Goal: Information Seeking & Learning: Learn about a topic

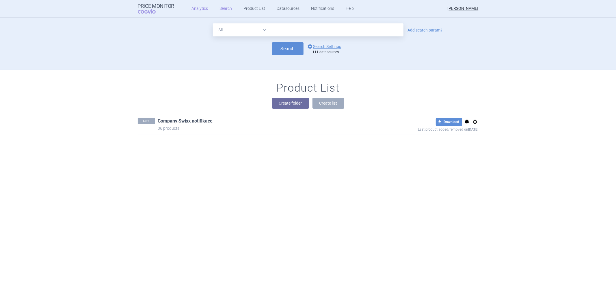
click at [203, 10] on link "Analytics" at bounding box center [199, 8] width 16 height 17
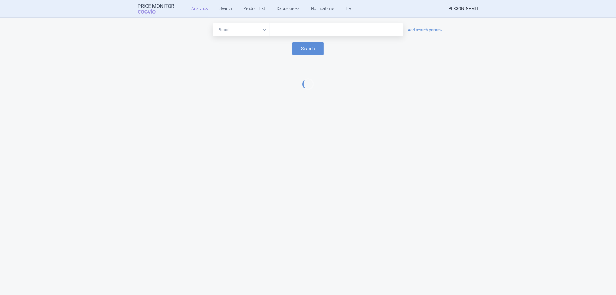
click at [290, 30] on input "text" at bounding box center [337, 30] width 128 height 8
type input "crys"
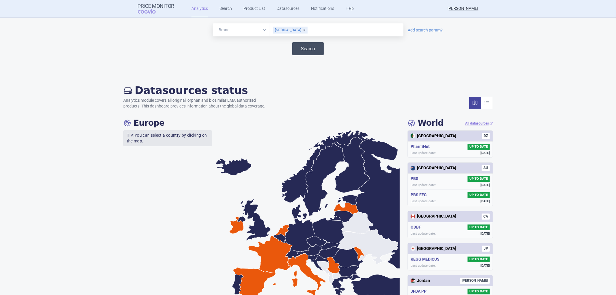
click at [298, 50] on button "Search" at bounding box center [307, 48] width 31 height 13
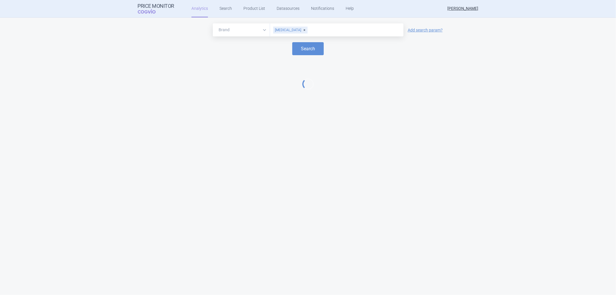
select select "EUR"
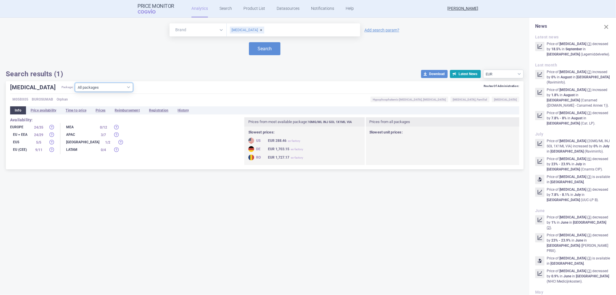
click at [94, 87] on select "All packages 10MG/ML INJ SOL 1X0.33ML ISP ( 5 ) 10MG/ML INJ SOL 1X1ML VIA ( 40 …" at bounding box center [104, 87] width 58 height 9
click at [149, 85] on div "[MEDICAL_DATA] Package: All packages 10MG/ML INJ SOL 1X0.33ML ISP ( 5 ) 10MG/ML…" at bounding box center [264, 88] width 509 height 11
click at [100, 109] on li "Prices" at bounding box center [100, 110] width 19 height 8
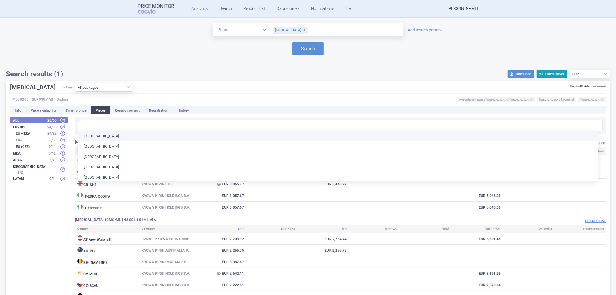
click at [88, 126] on input "text" at bounding box center [340, 126] width 521 height 8
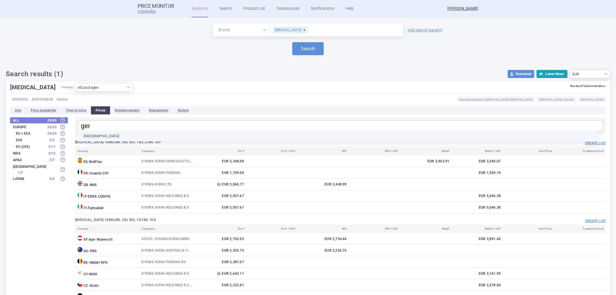
type input "germ"
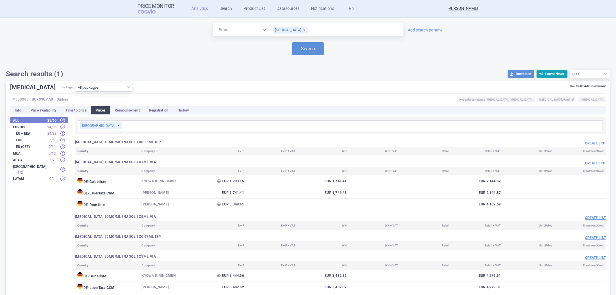
click at [39, 206] on div "All 28 / 60 Europe 24 / 35 EU + EEA 24 / 29 EU5 5 / 5 EU (CEE) 9 / 11 MEA 0 / 1…" at bounding box center [308, 292] width 596 height 351
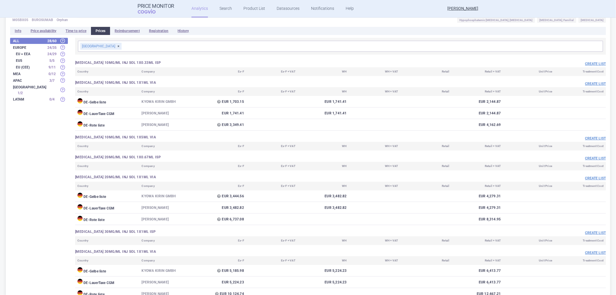
scroll to position [121, 0]
